Goal: Task Accomplishment & Management: Use online tool/utility

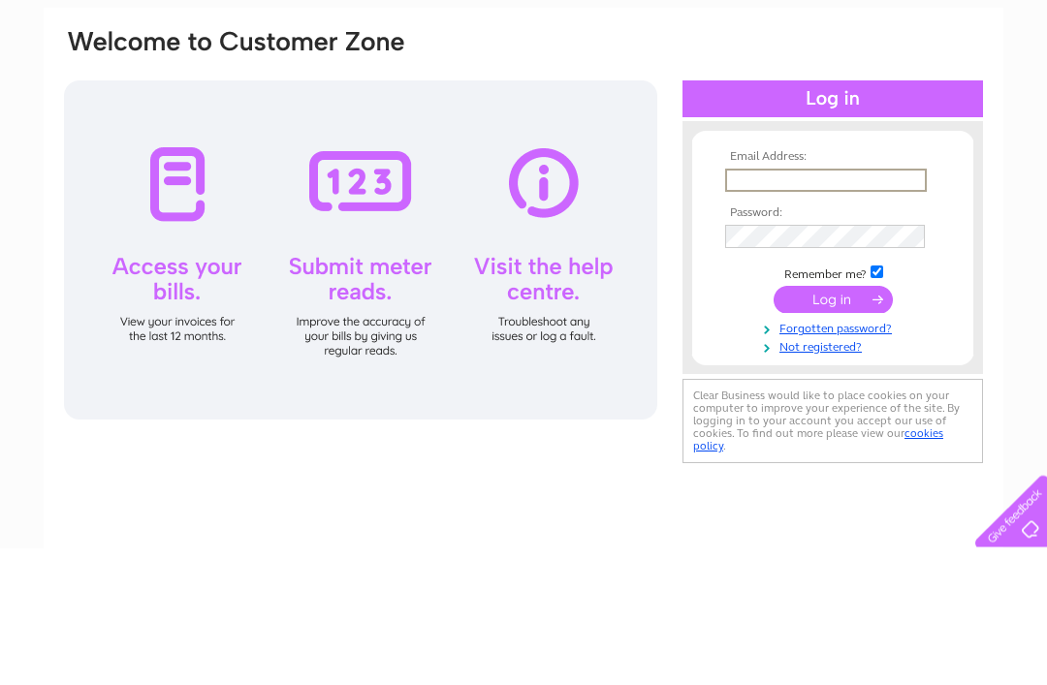
scroll to position [138, 0]
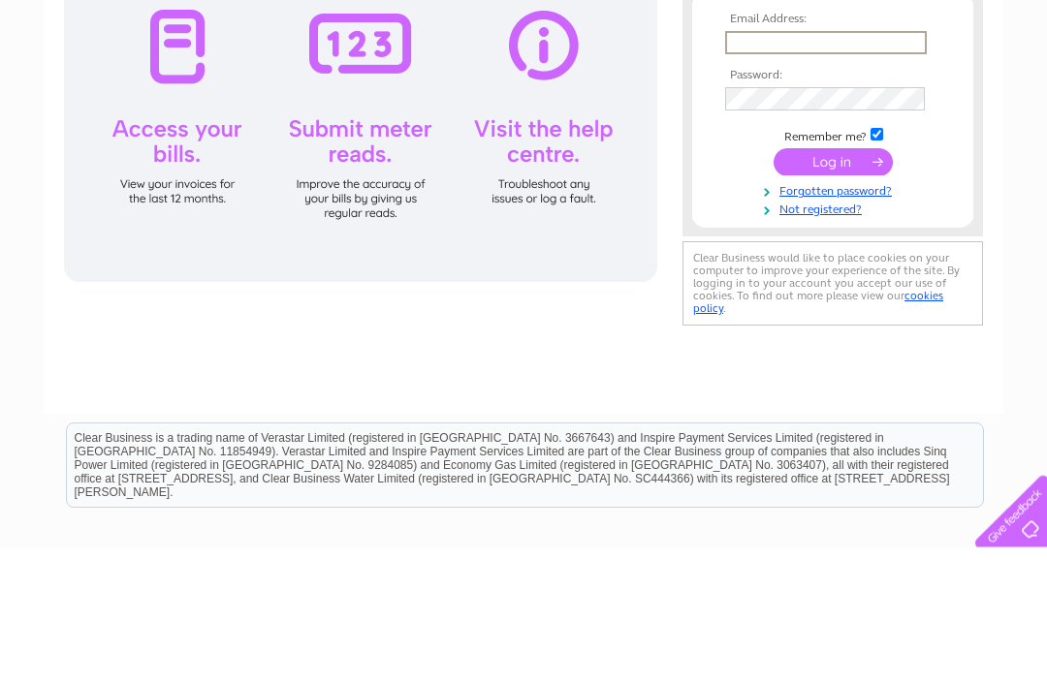
type input "holeinthewa1@outlook.com"
click at [832, 300] on input "submit" at bounding box center [832, 297] width 119 height 27
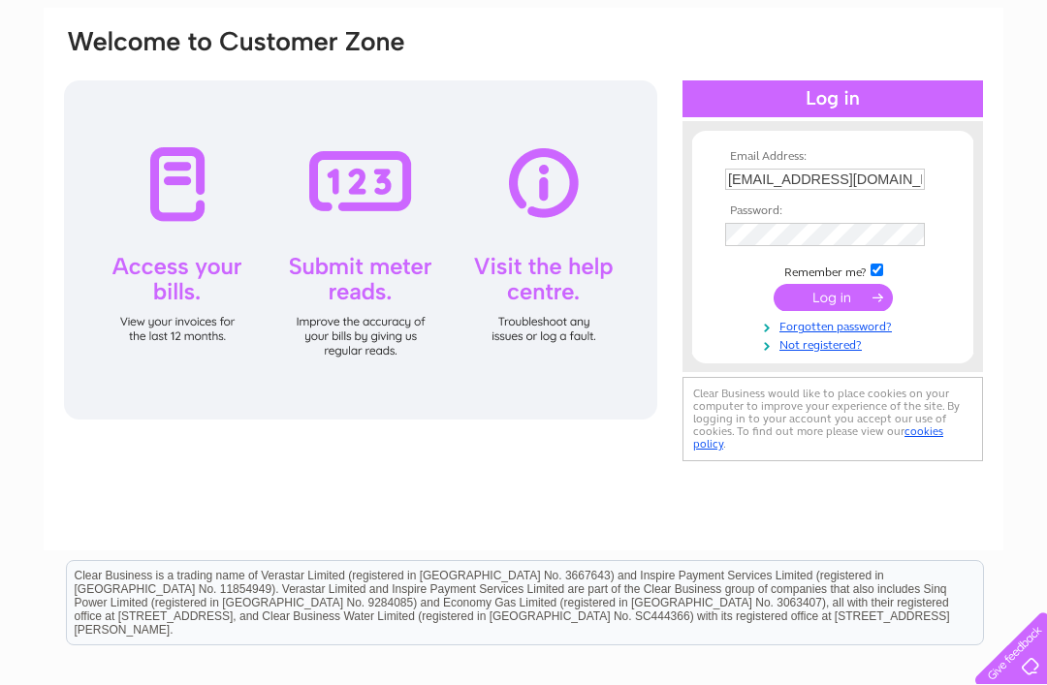
click at [832, 309] on input "submit" at bounding box center [832, 297] width 119 height 27
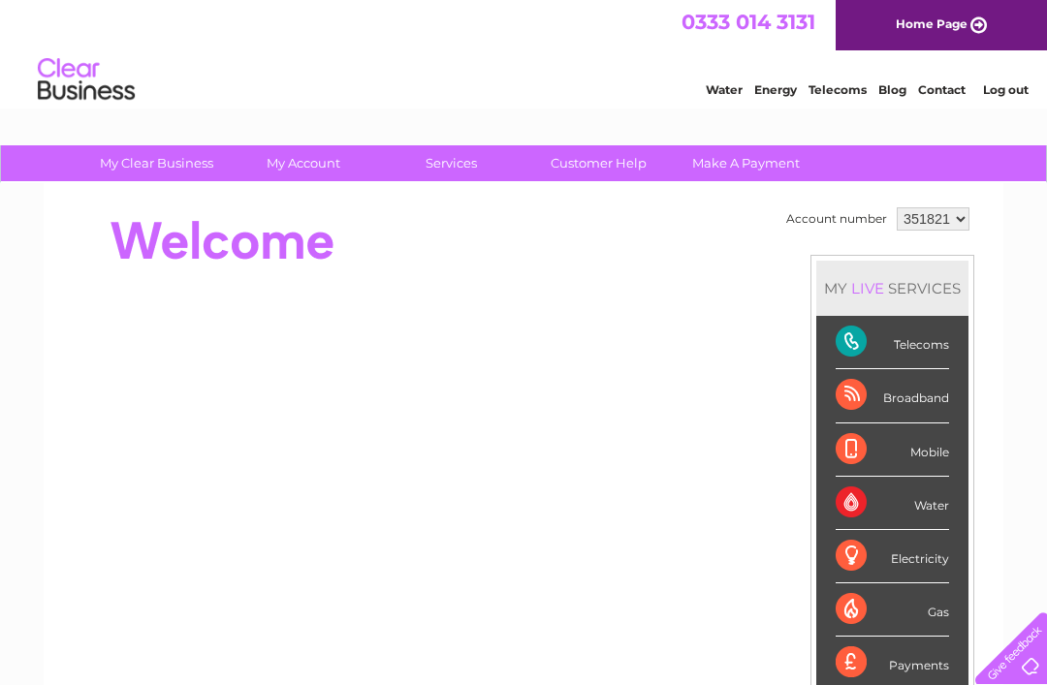
click at [958, 221] on select "351821 901281" at bounding box center [932, 218] width 73 height 23
select select "901281"
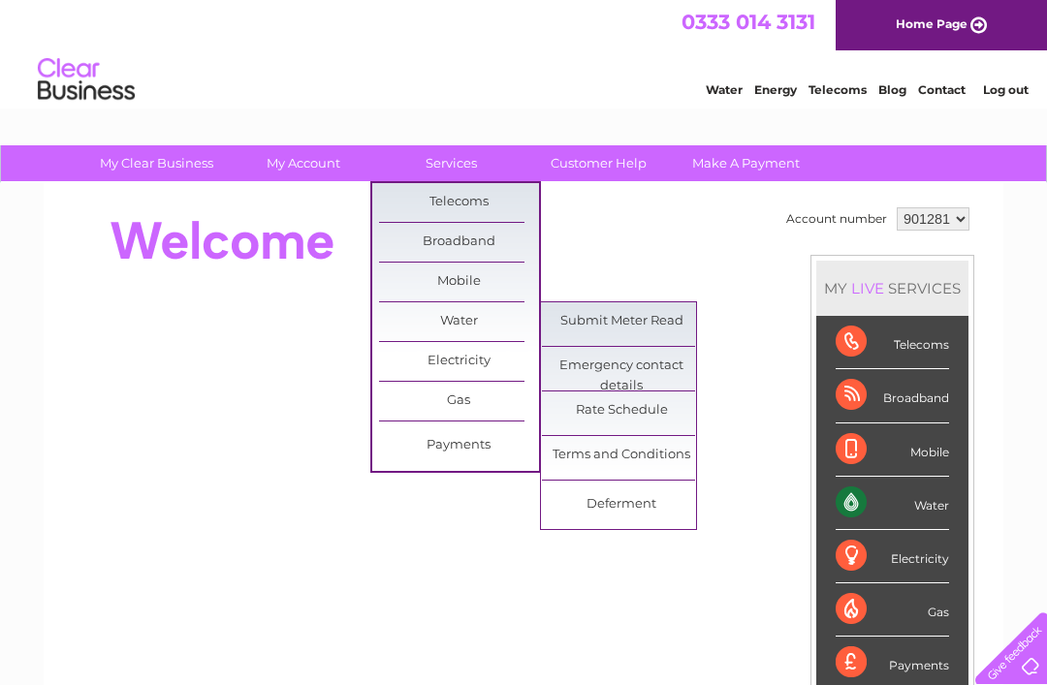
click at [664, 323] on link "Submit Meter Read" at bounding box center [622, 321] width 160 height 39
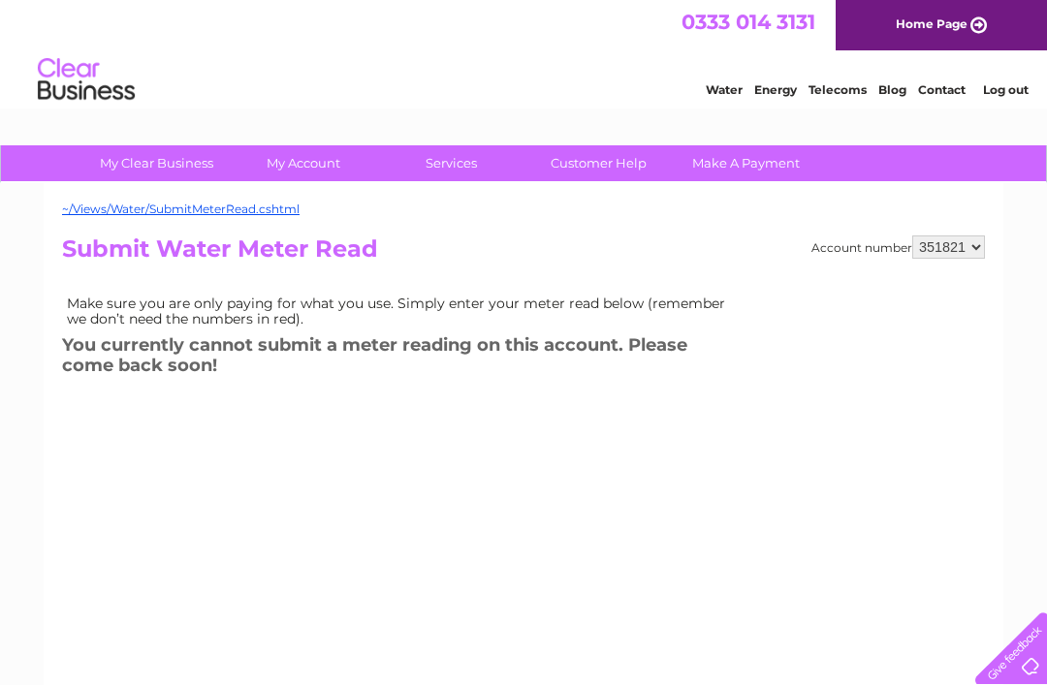
click at [964, 252] on select "351821 901281" at bounding box center [948, 246] width 73 height 23
select select "901281"
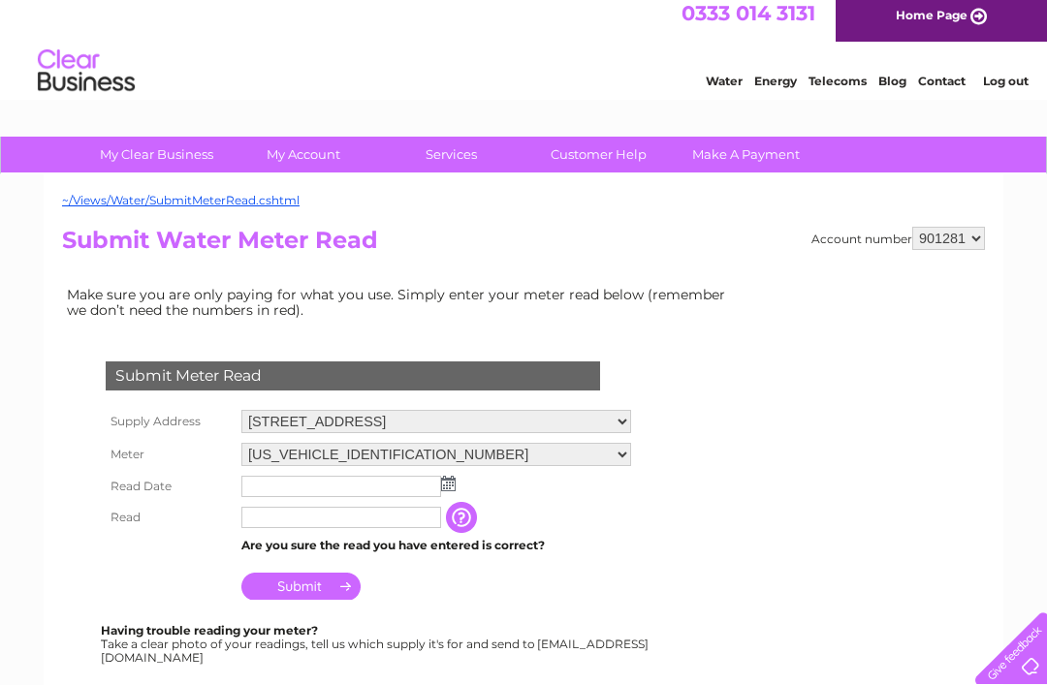
scroll to position [17, 0]
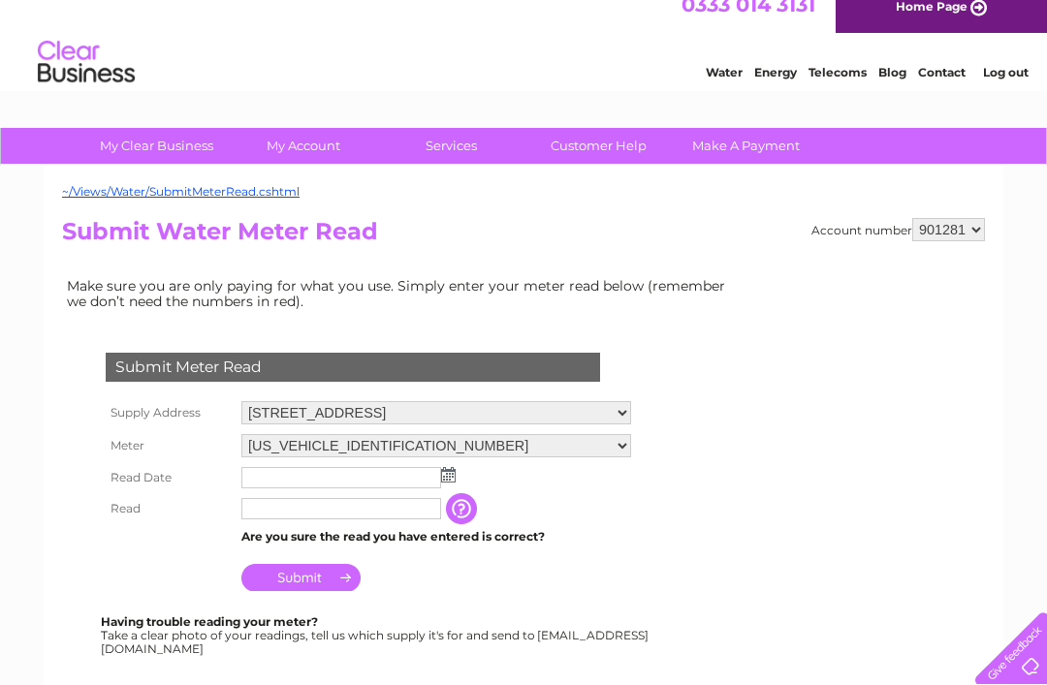
click at [392, 479] on input "text" at bounding box center [341, 477] width 200 height 21
click at [455, 476] on td at bounding box center [435, 478] width 399 height 33
click at [453, 471] on img at bounding box center [448, 475] width 15 height 16
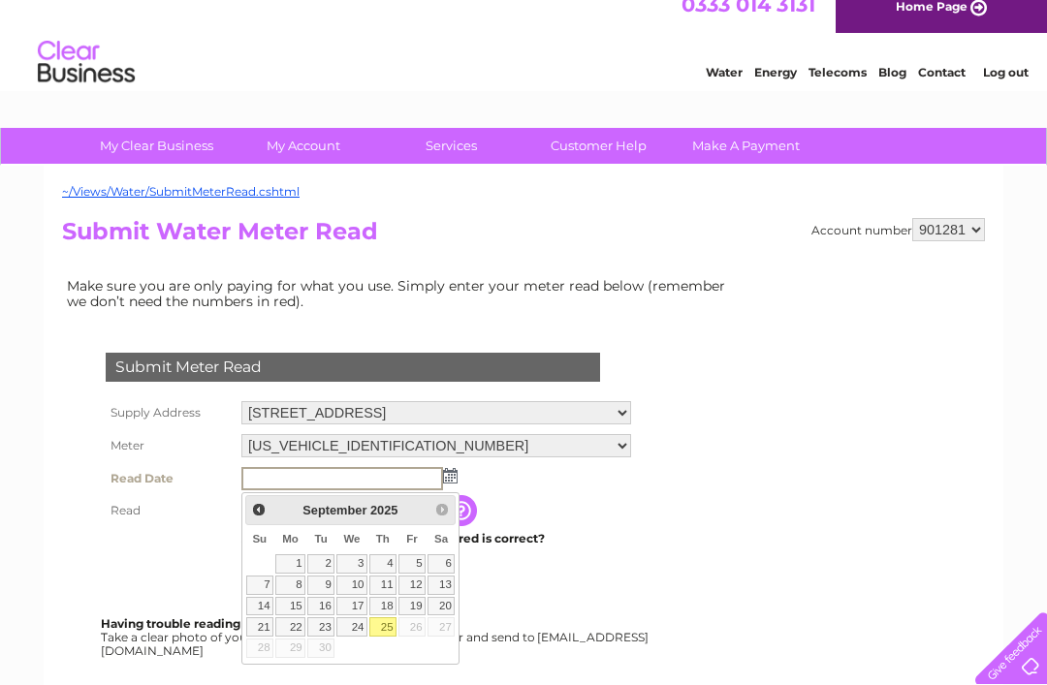
click at [394, 625] on link "25" at bounding box center [382, 626] width 27 height 19
type input "2025/09/25"
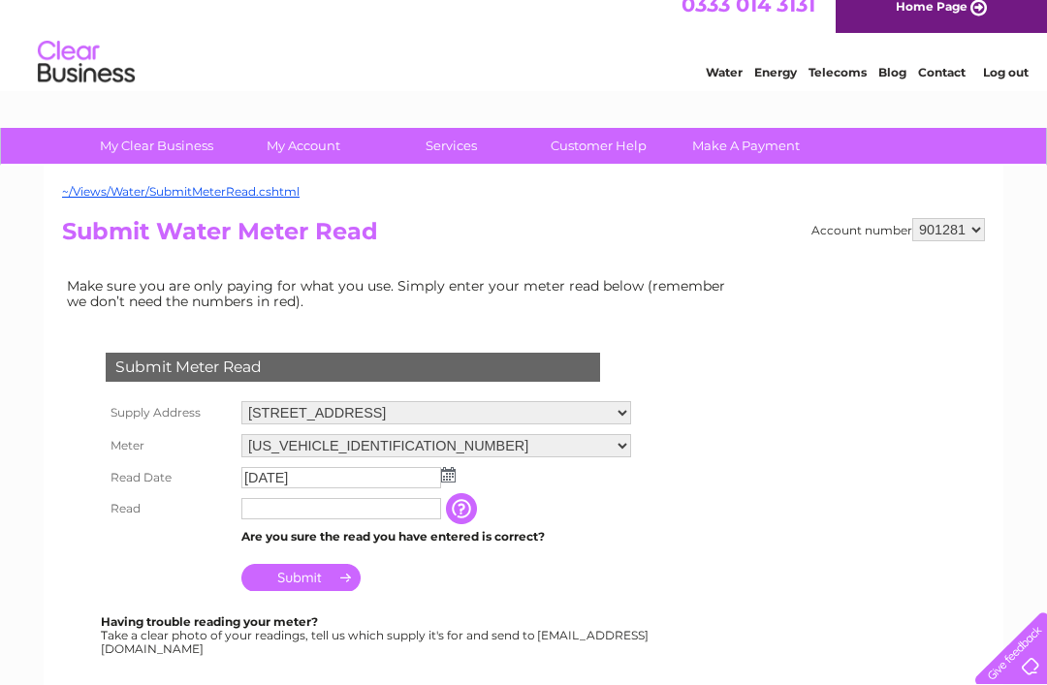
click at [301, 512] on input "text" at bounding box center [341, 508] width 200 height 21
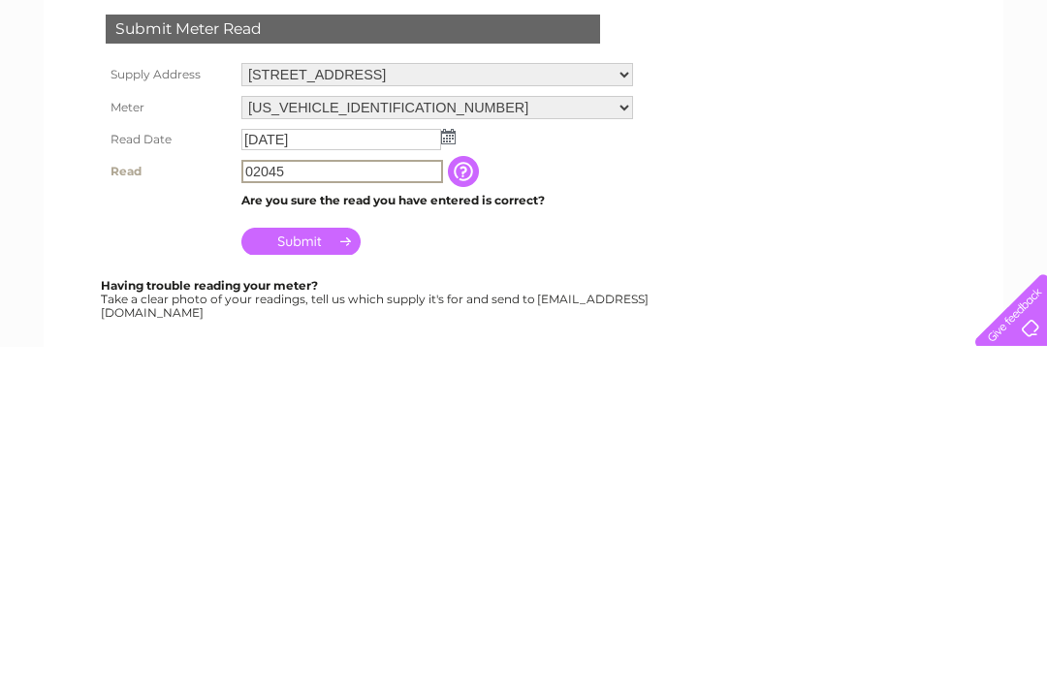
type input "02045"
click at [316, 566] on input "Submit" at bounding box center [300, 579] width 119 height 27
